Goal: Use online tool/utility: Utilize a website feature to perform a specific function

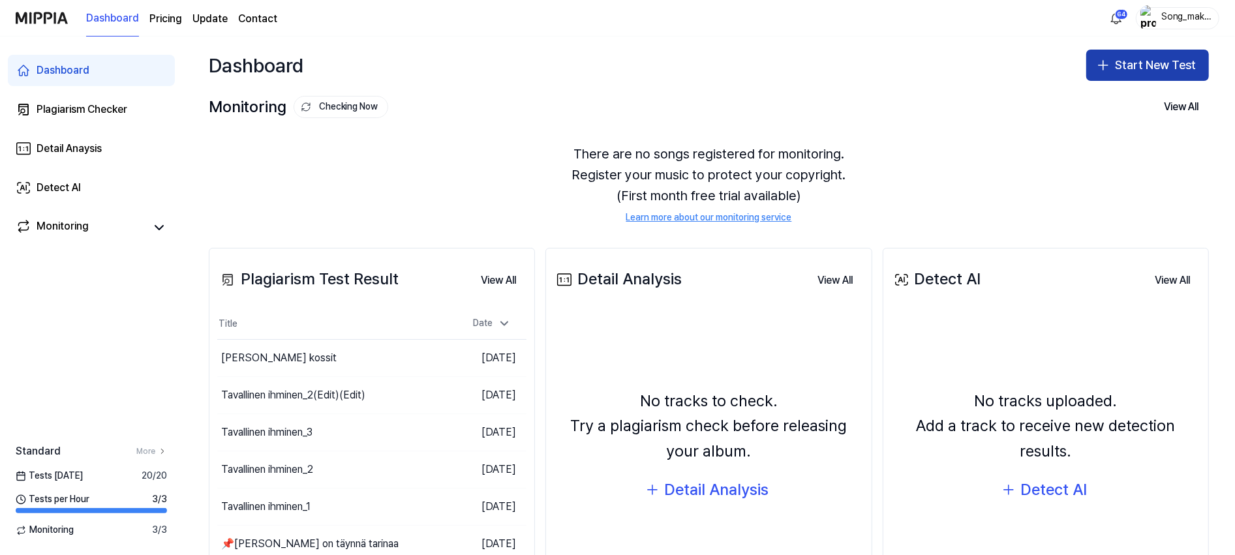
click at [1145, 67] on button "Start New Test" at bounding box center [1148, 65] width 123 height 31
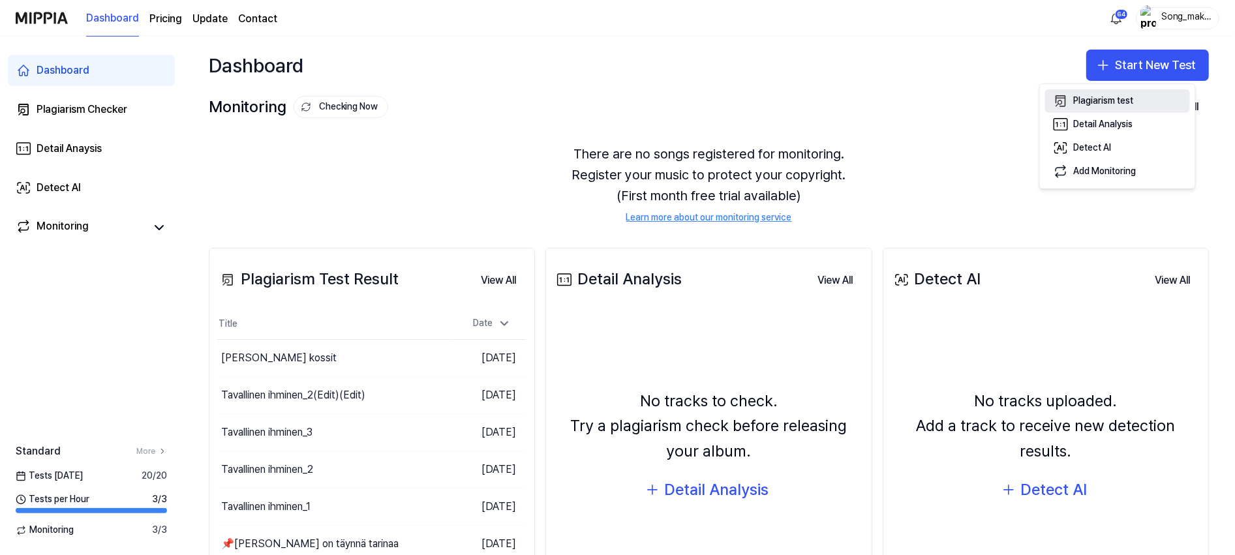
click at [1132, 101] on div "Plagiarism test" at bounding box center [1104, 101] width 60 height 13
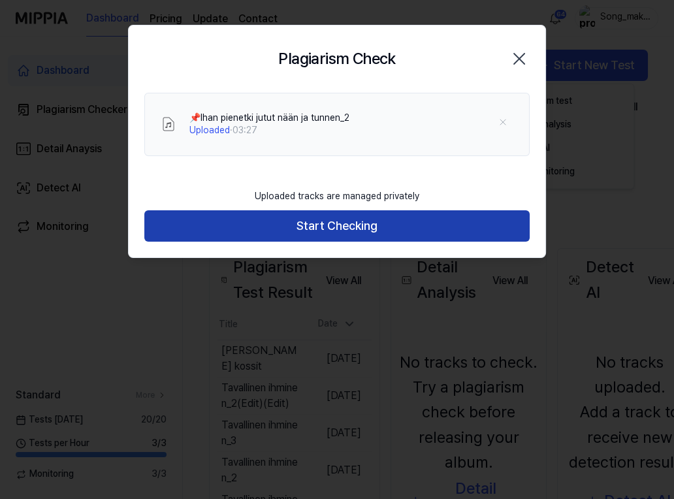
click at [401, 226] on button "Start Checking" at bounding box center [336, 225] width 385 height 31
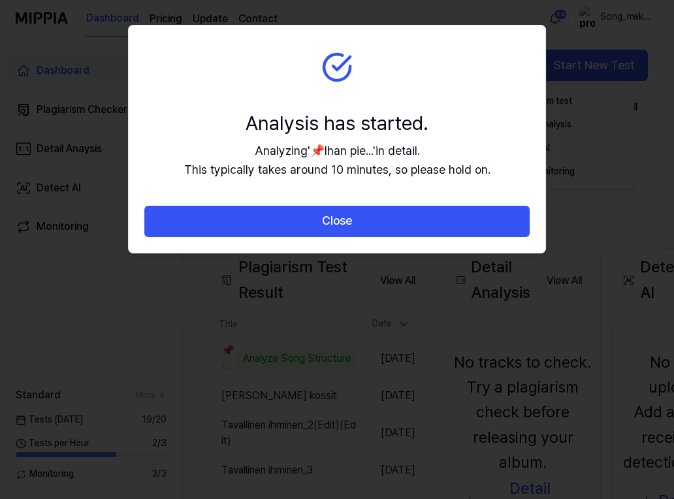
click at [401, 226] on button "Close" at bounding box center [336, 221] width 385 height 31
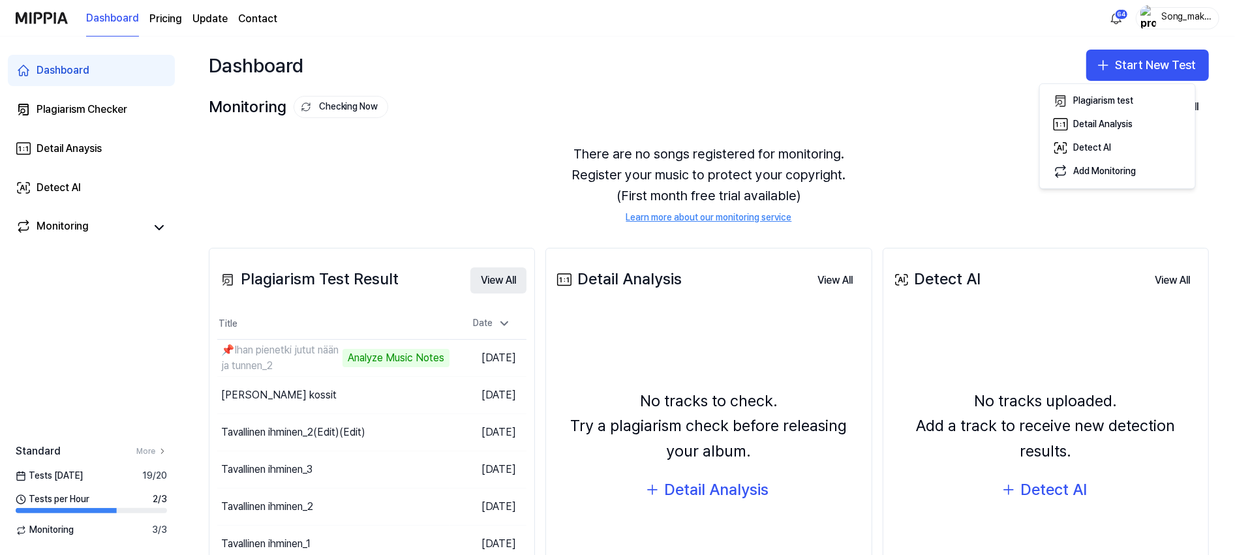
click at [503, 270] on button "View All" at bounding box center [499, 281] width 56 height 26
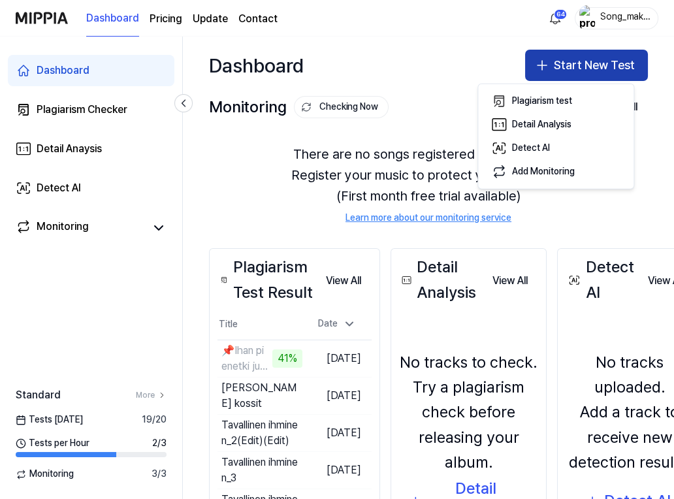
click at [603, 58] on button "Start New Test" at bounding box center [586, 65] width 123 height 31
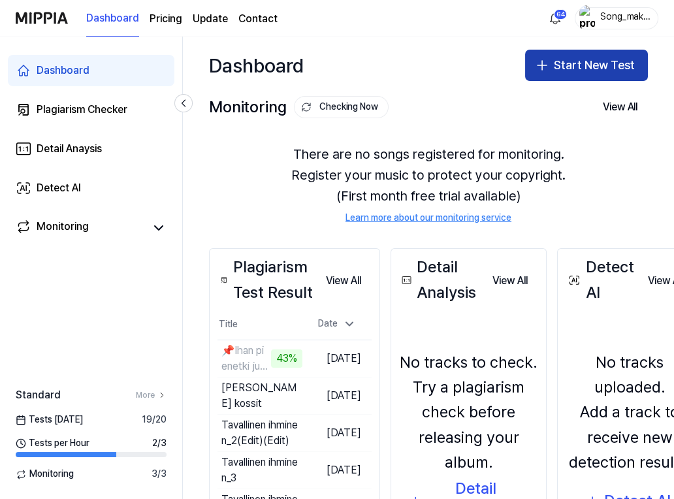
click at [594, 58] on button "Start New Test" at bounding box center [586, 65] width 123 height 31
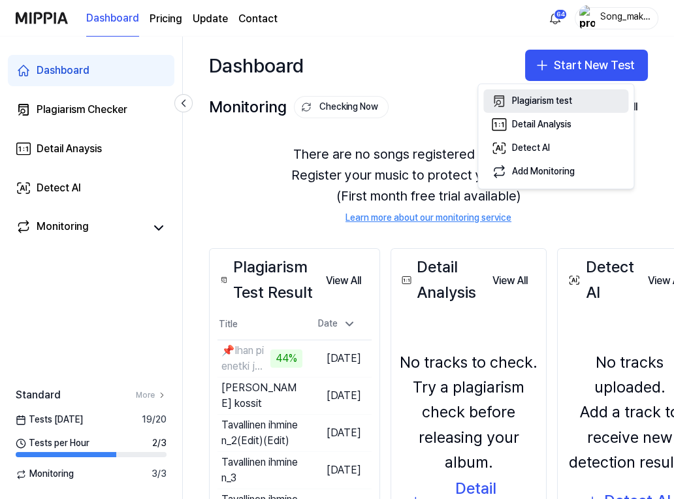
click at [557, 100] on div "Plagiarism test" at bounding box center [542, 101] width 60 height 13
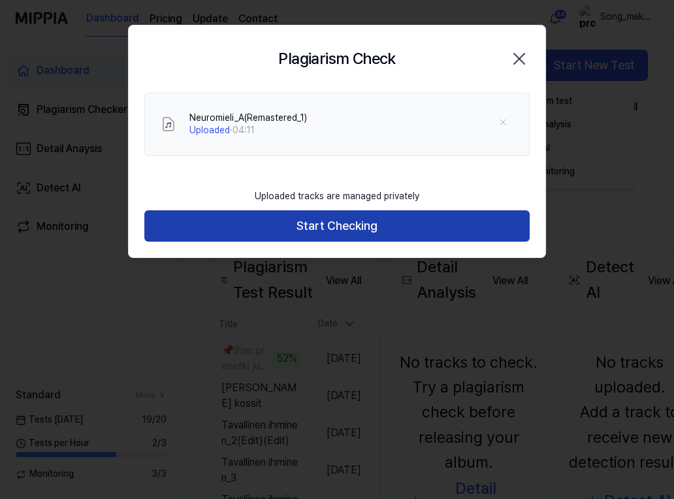
click at [379, 219] on button "Start Checking" at bounding box center [336, 225] width 385 height 31
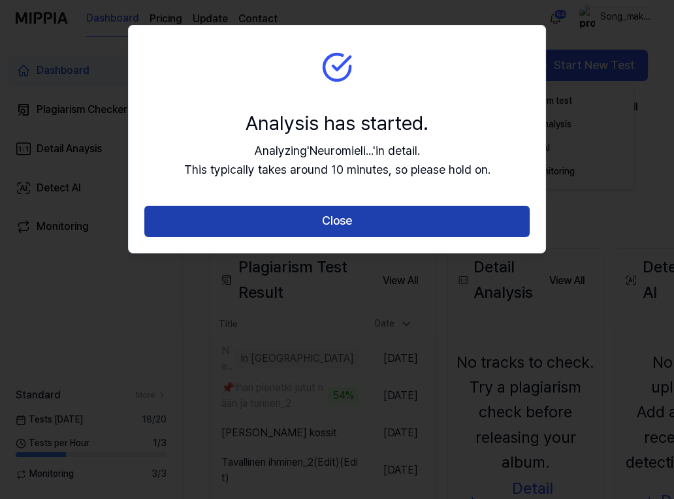
click at [379, 219] on button "Close" at bounding box center [336, 221] width 385 height 31
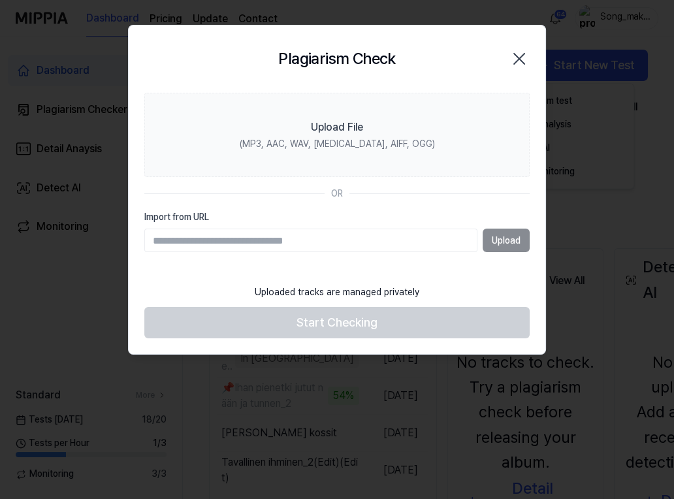
click at [379, 219] on div "Plagiarism Check Close Upload File (MP3, AAC, WAV, [MEDICAL_DATA], AIFF, OGG) O…" at bounding box center [337, 190] width 418 height 330
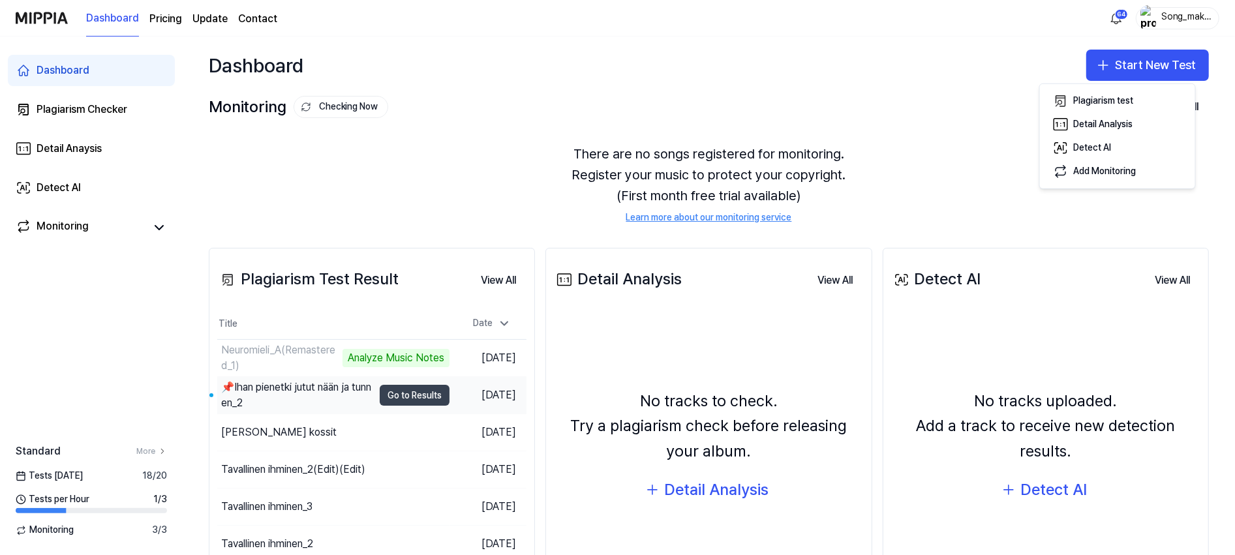
click at [392, 392] on button "Go to Results" at bounding box center [415, 395] width 70 height 21
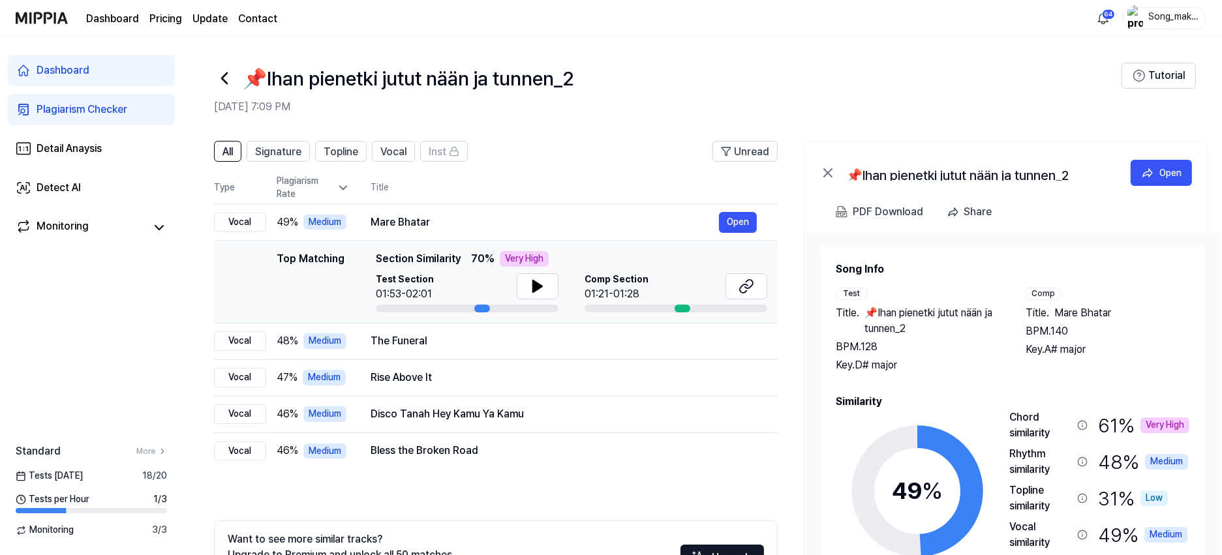
scroll to position [102, 0]
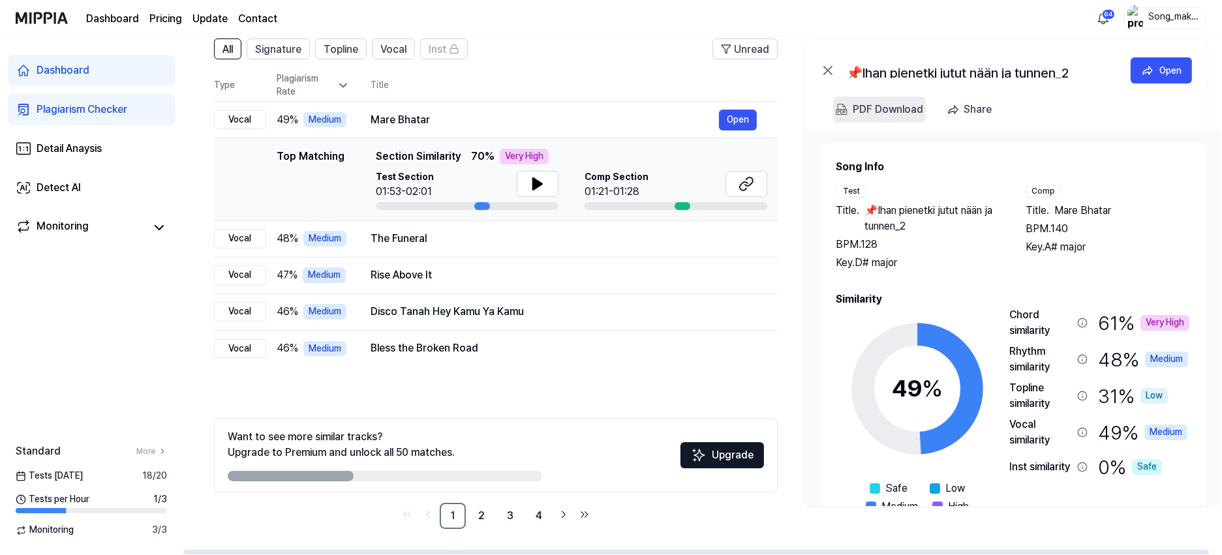
click at [673, 106] on div "PDF Download" at bounding box center [888, 109] width 70 height 17
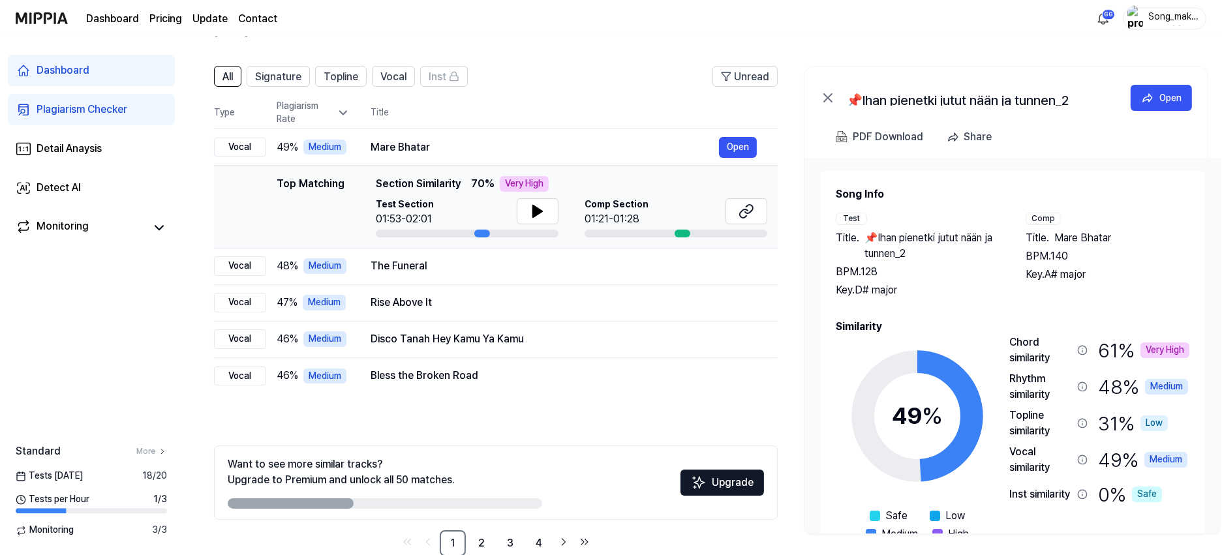
scroll to position [0, 0]
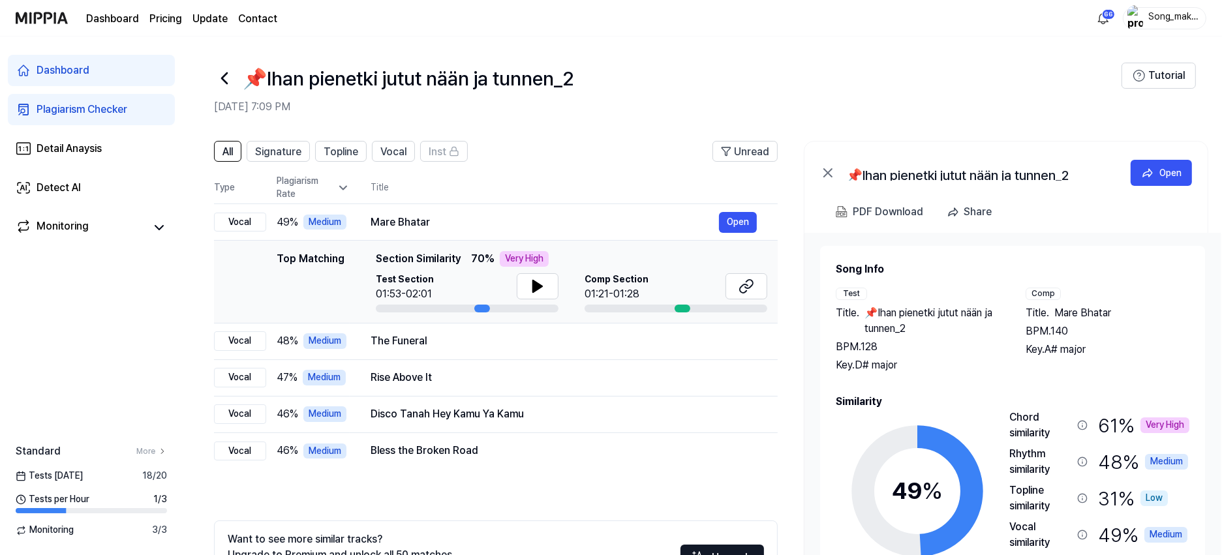
click at [227, 79] on icon at bounding box center [224, 78] width 21 height 21
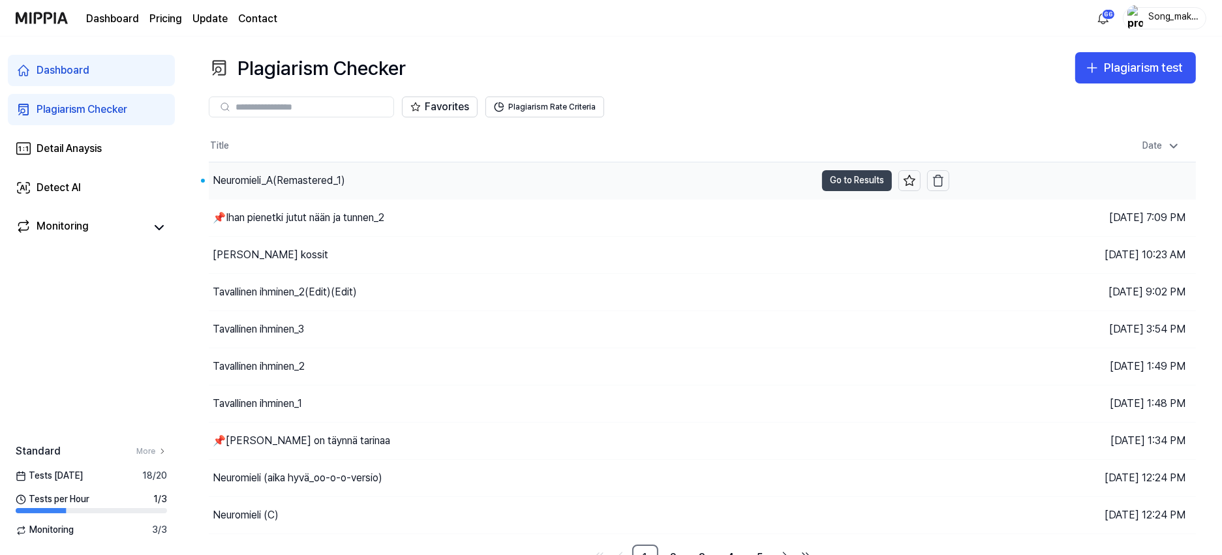
click at [673, 181] on button "Go to Results" at bounding box center [857, 180] width 70 height 21
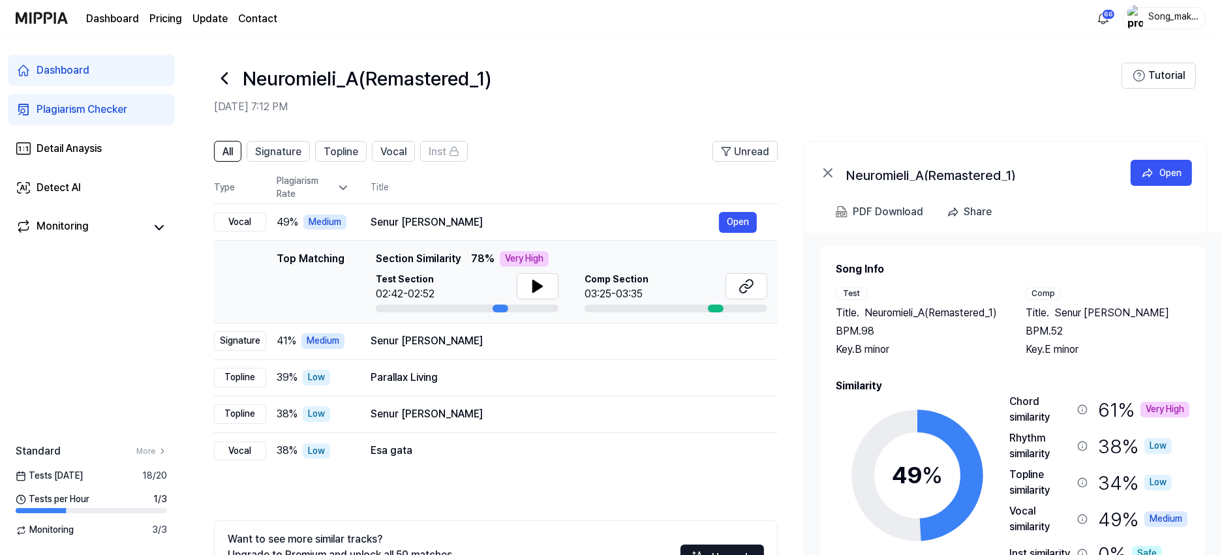
click at [229, 75] on icon at bounding box center [224, 78] width 21 height 21
